Goal: Find specific page/section: Find specific page/section

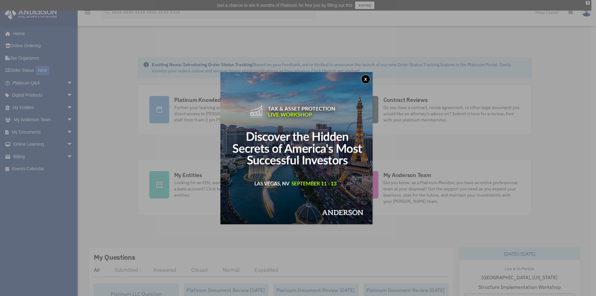
click at [21, 129] on div "x" at bounding box center [298, 148] width 596 height 296
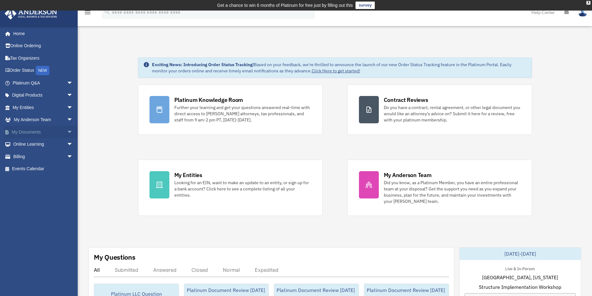
click at [20, 131] on link "My Documents arrow_drop_down" at bounding box center [43, 132] width 78 height 12
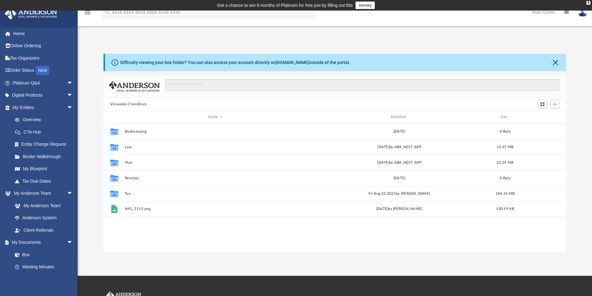
scroll to position [137, 458]
click at [180, 85] on input "Search files and folders" at bounding box center [362, 85] width 394 height 12
type input "********"
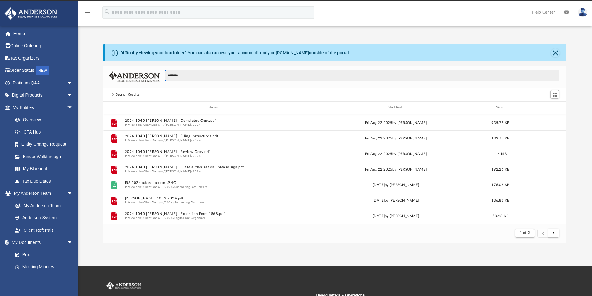
scroll to position [0, 0]
